Goal: Task Accomplishment & Management: Complete application form

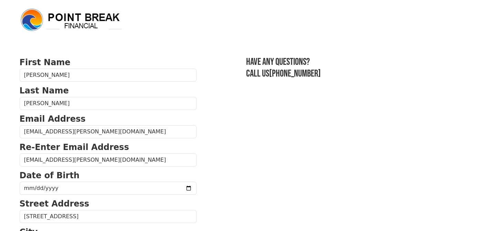
type input "eos.hilda@gmail.com"
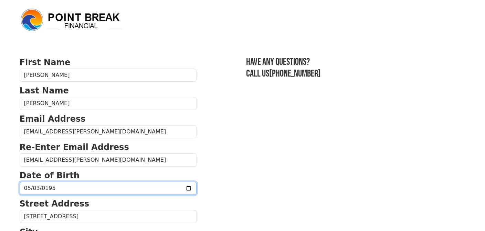
type input "1955-05-03"
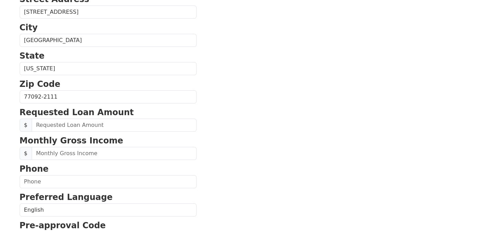
scroll to position [205, 0]
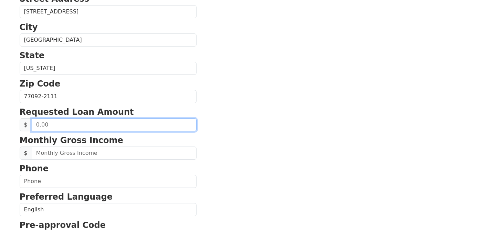
click at [82, 123] on input "text" at bounding box center [114, 124] width 165 height 13
type input "25,000.00"
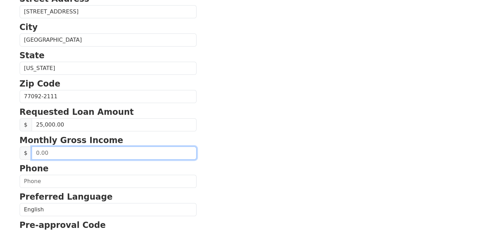
click at [72, 151] on input "text" at bounding box center [114, 152] width 165 height 13
type input "6,800.00"
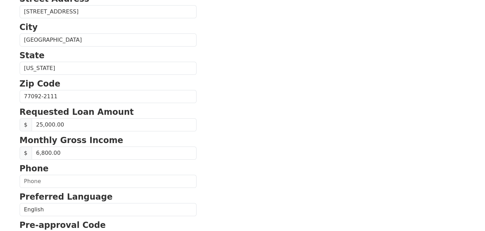
click at [249, 151] on section "First Name Hilda Last Name Thacker Email Address eos.hilda@gmail.com Re-Enter E…" at bounding box center [243, 97] width 446 height 491
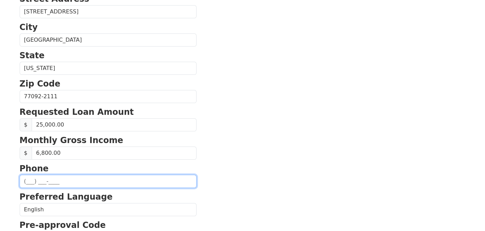
click at [27, 180] on input "text" at bounding box center [108, 181] width 177 height 13
type input "(281) 839-4655"
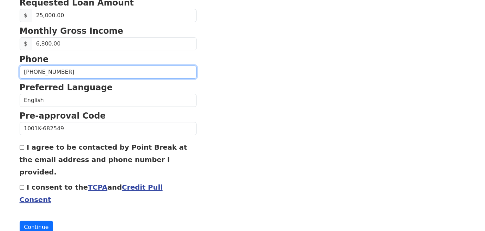
scroll to position [314, 0]
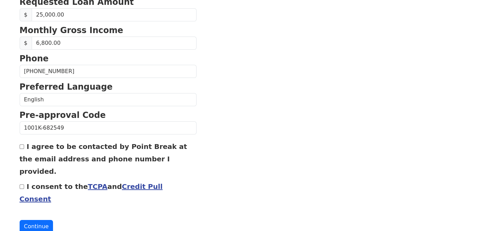
click at [21, 141] on div "I agree to be contacted by Point Break at the email address and phone number I …" at bounding box center [108, 158] width 177 height 37
click at [23, 184] on input "I consent to the TCPA and Credit Pull Consent" at bounding box center [22, 186] width 4 height 4
checkbox input "true"
click at [20, 144] on input "I agree to be contacted by Point Break at the email address and phone number I …" at bounding box center [22, 146] width 4 height 4
checkbox input "true"
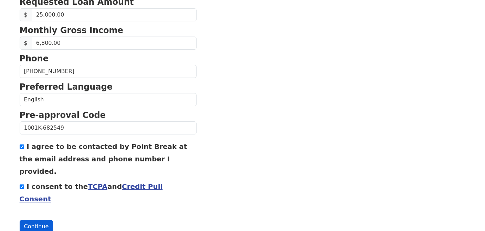
click at [30, 220] on button "Continue" at bounding box center [37, 226] width 34 height 13
